Goal: Task Accomplishment & Management: Use online tool/utility

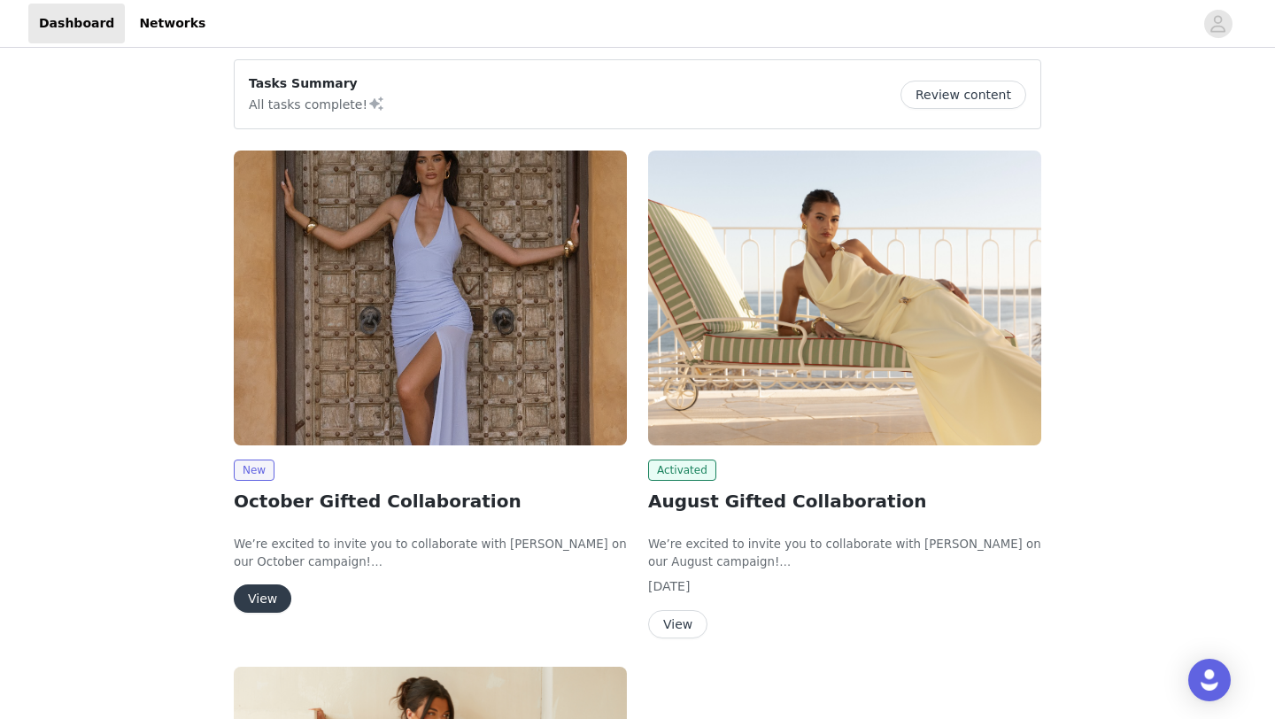
scroll to position [157, 0]
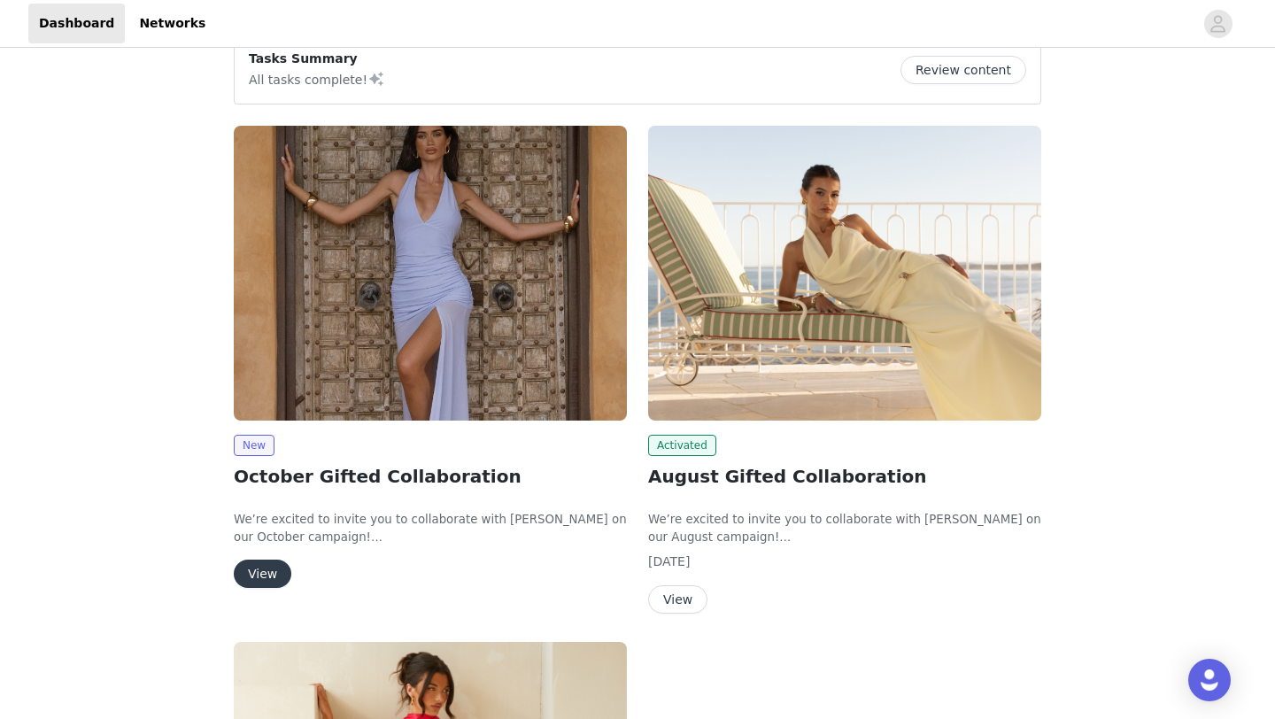
click at [258, 573] on button "View" at bounding box center [263, 574] width 58 height 28
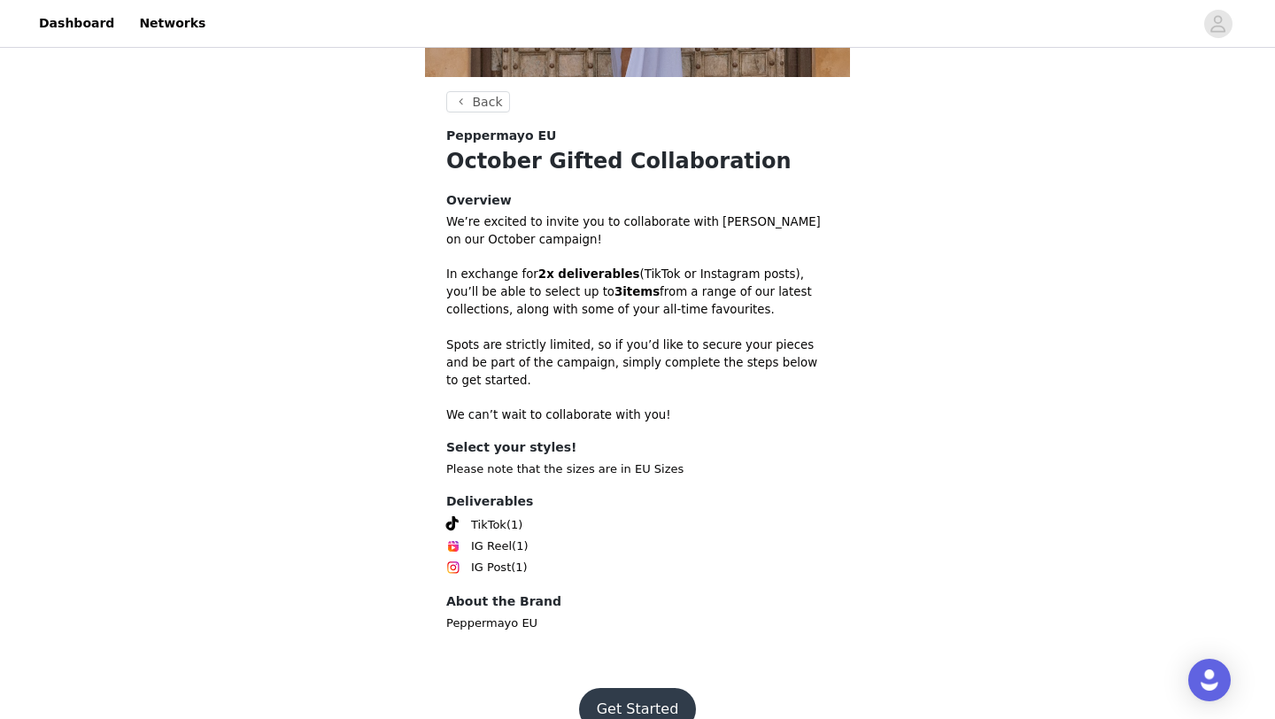
scroll to position [413, 0]
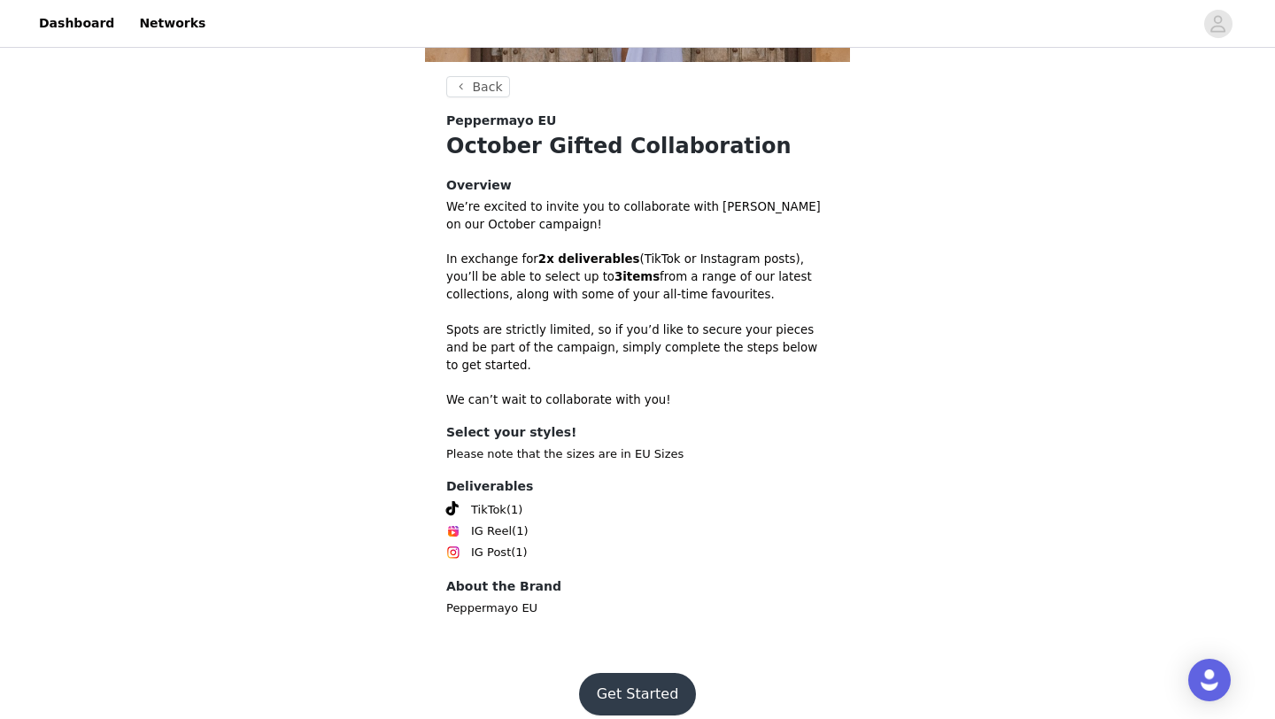
click at [637, 684] on button "Get Started" at bounding box center [638, 694] width 118 height 42
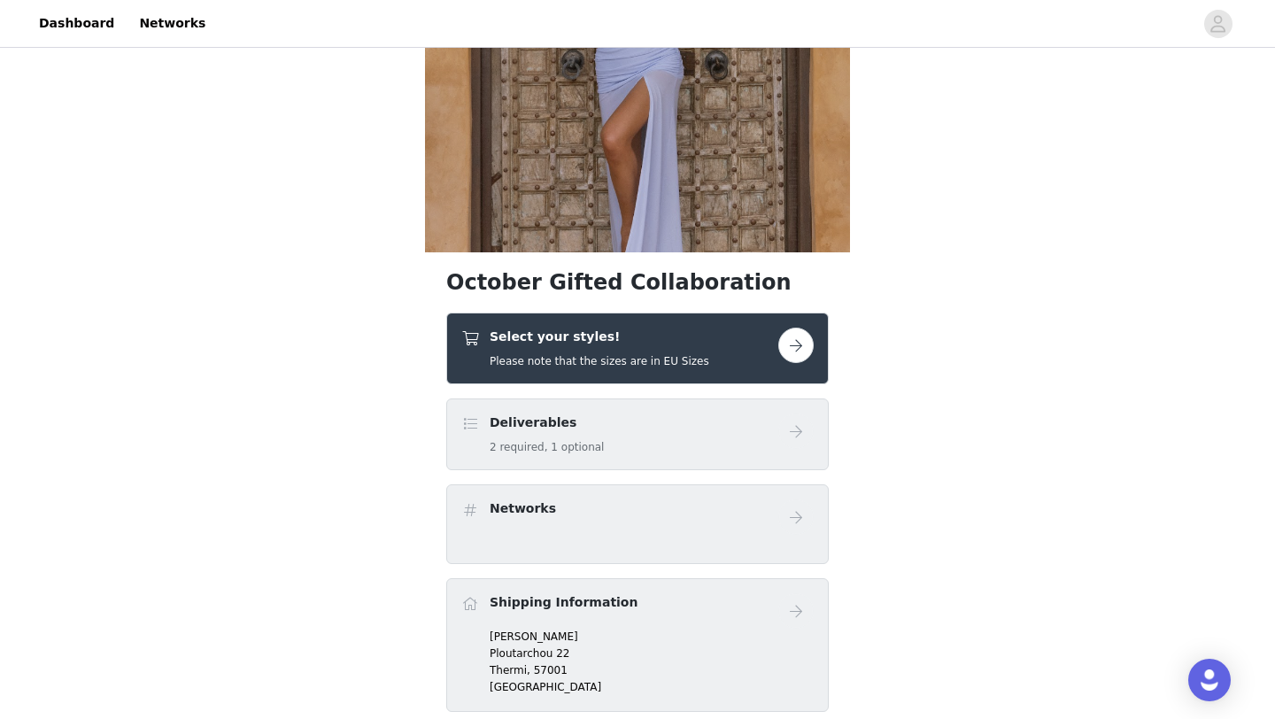
scroll to position [262, 0]
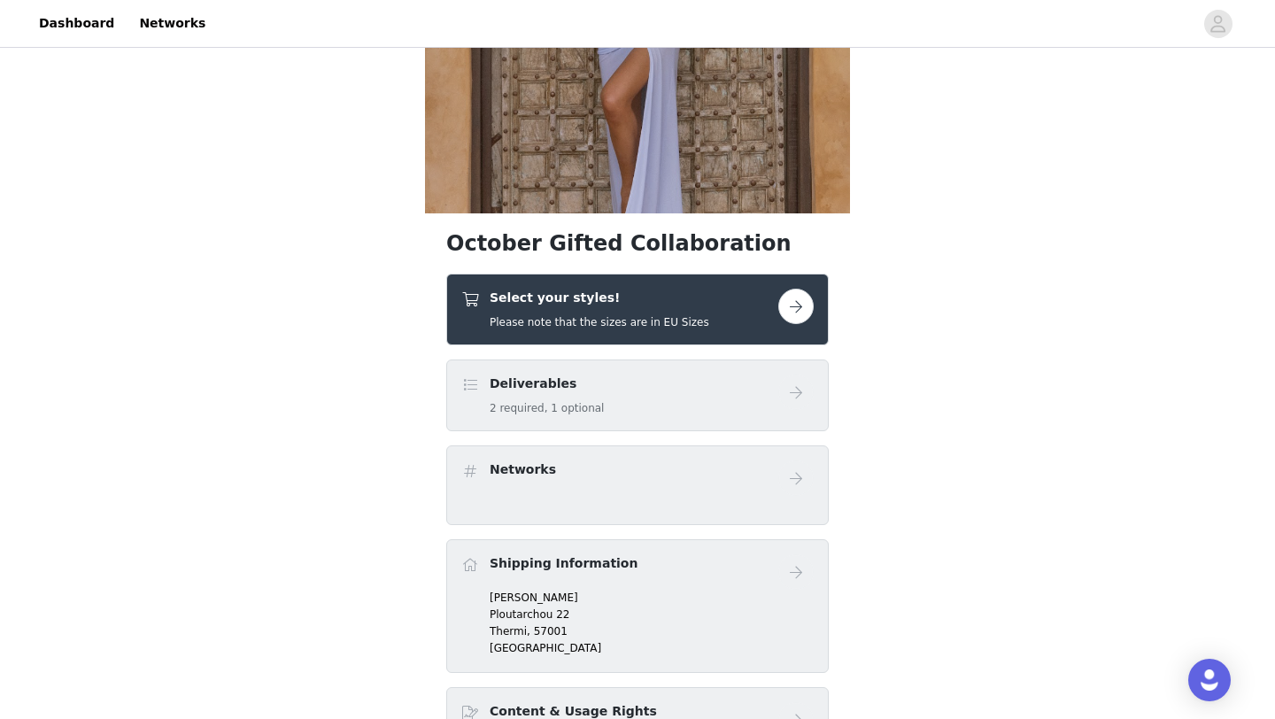
click at [807, 313] on button "button" at bounding box center [795, 306] width 35 height 35
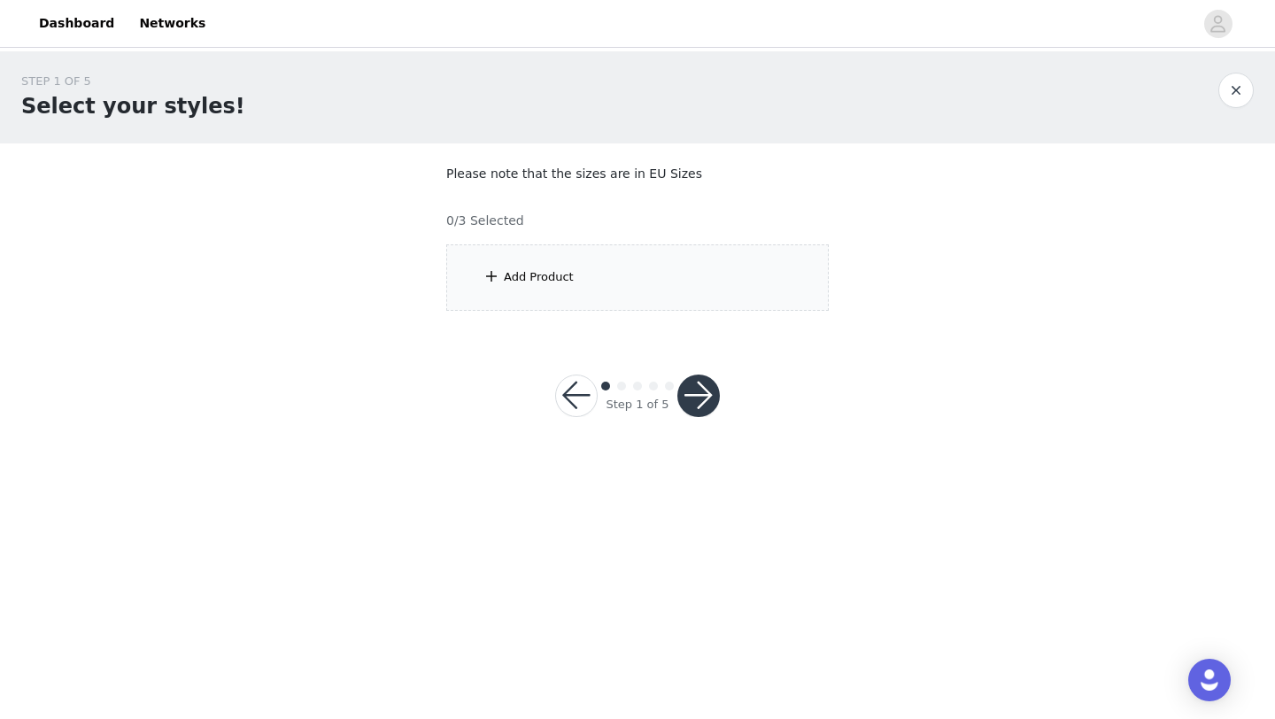
click at [608, 307] on div "Add Product" at bounding box center [637, 277] width 382 height 66
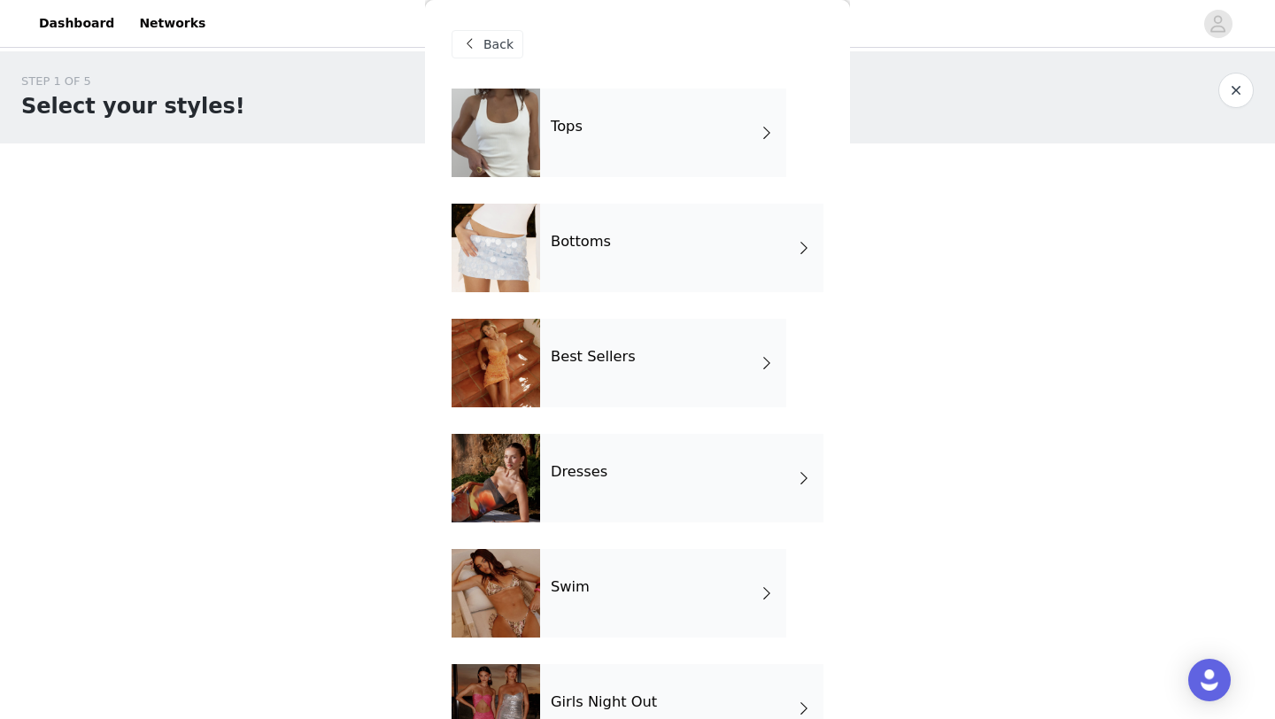
click at [763, 127] on span at bounding box center [767, 132] width 18 height 21
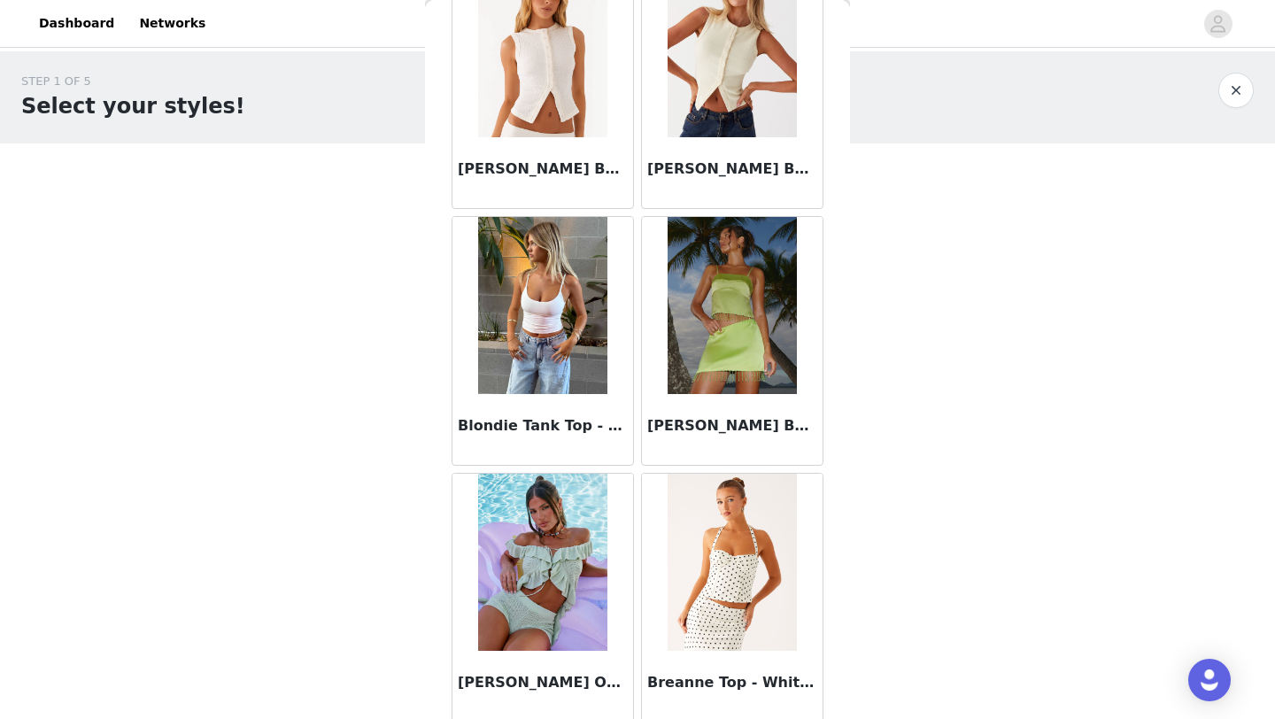
scroll to position [1990, 0]
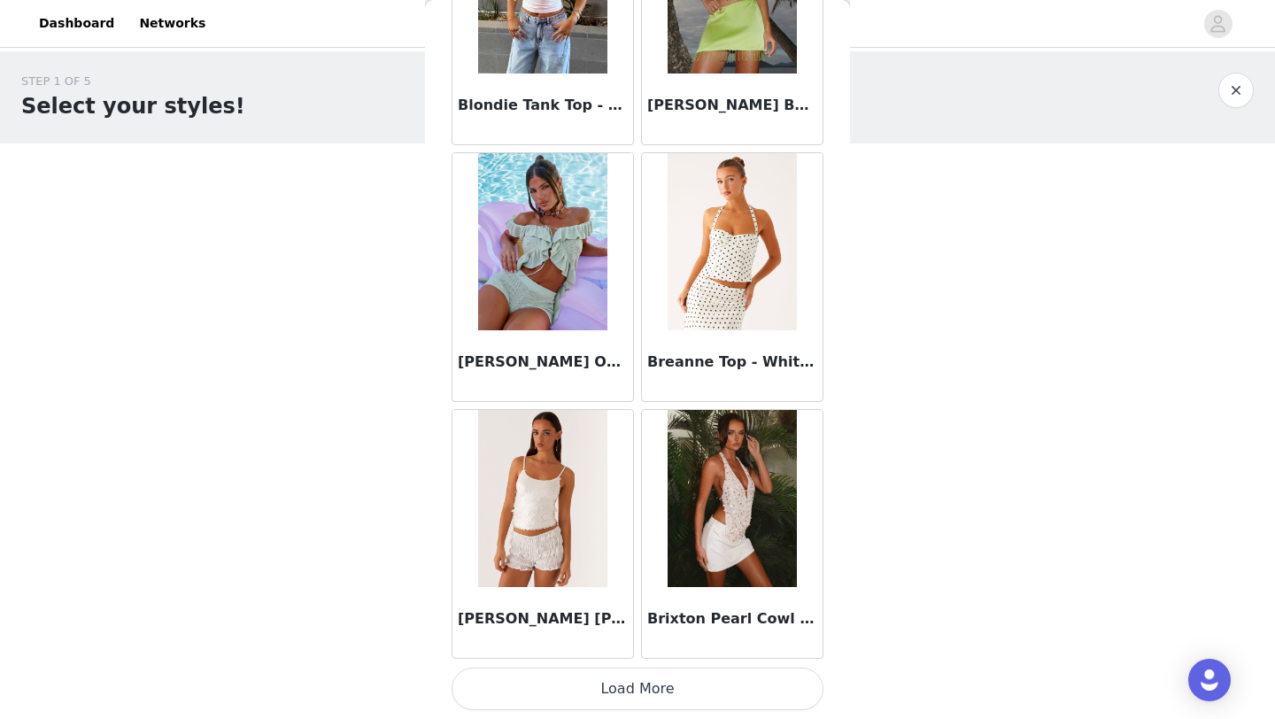
click at [672, 693] on button "Load More" at bounding box center [638, 689] width 372 height 42
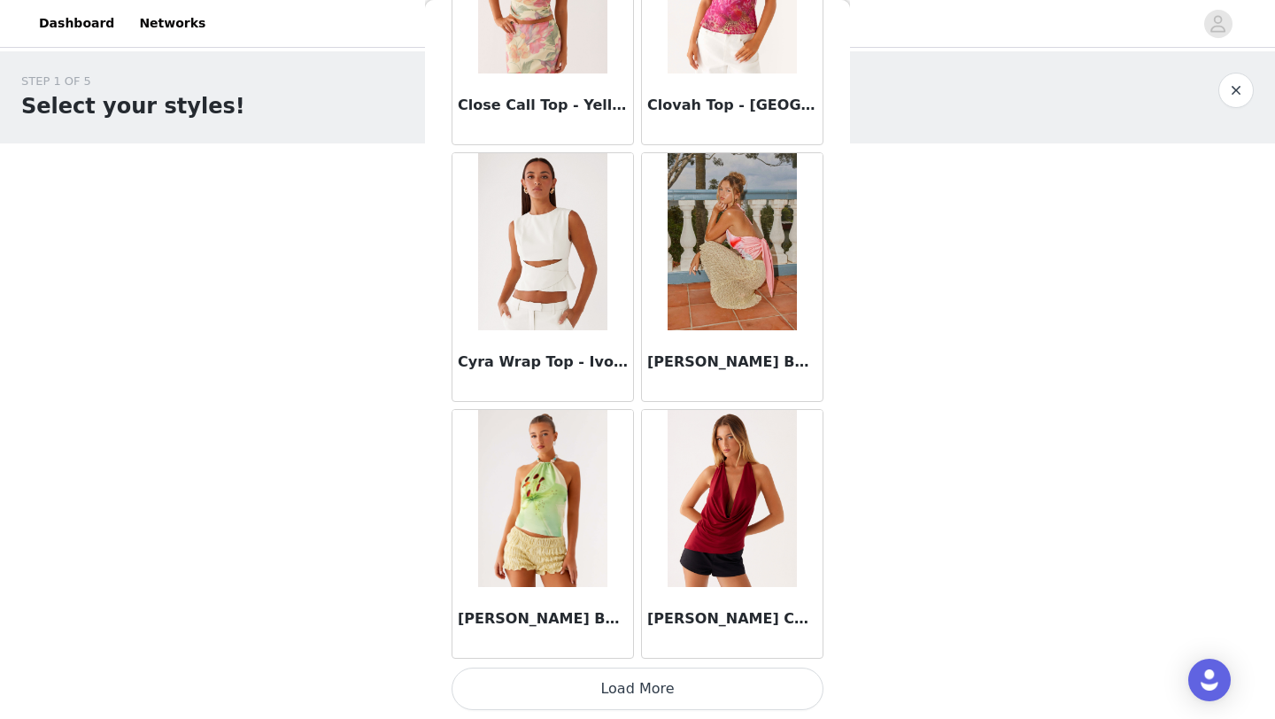
scroll to position [3367, 0]
